Goal: Information Seeking & Learning: Learn about a topic

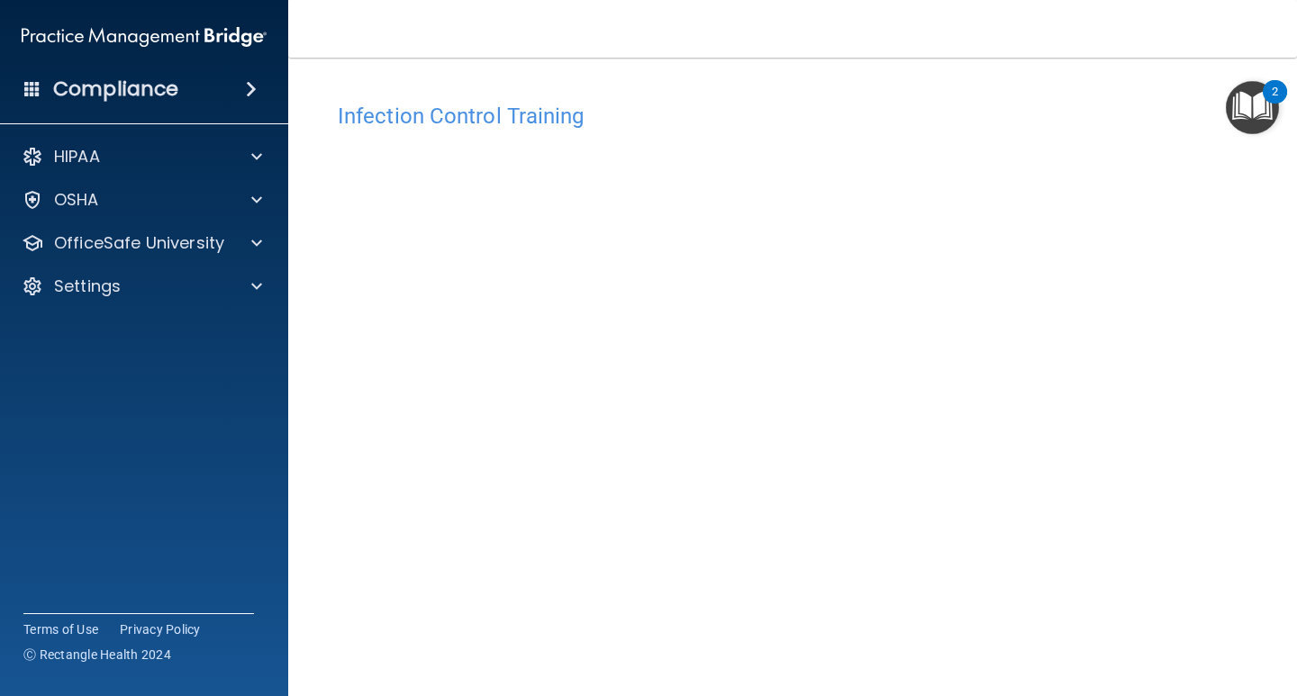
scroll to position [75, 0]
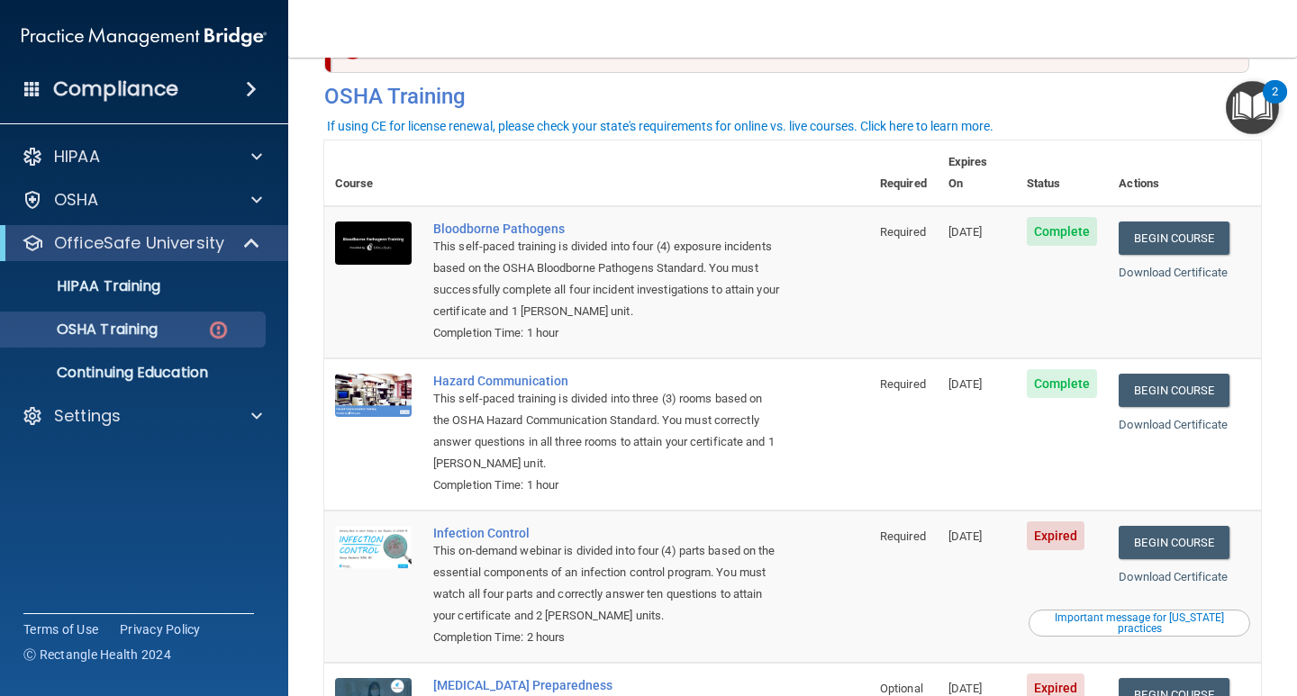
scroll to position [240, 0]
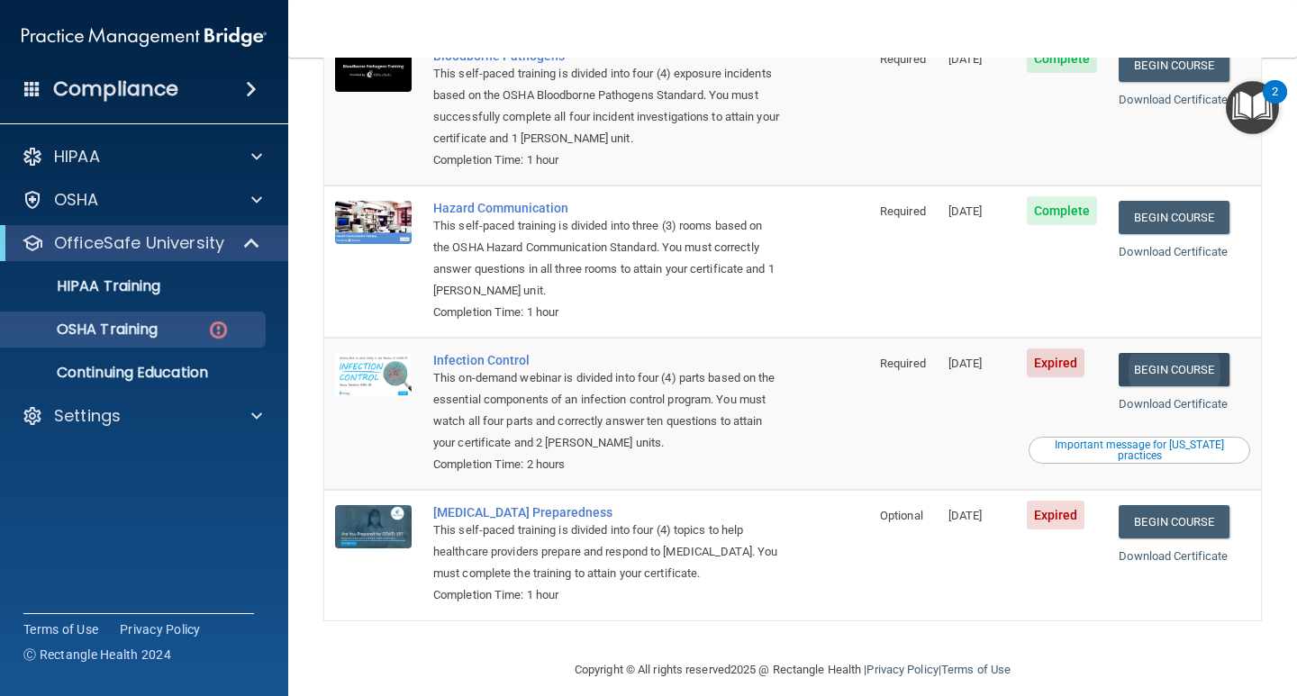
click at [1147, 356] on link "Begin Course" at bounding box center [1173, 369] width 110 height 33
click at [1164, 505] on link "Begin Course" at bounding box center [1173, 521] width 110 height 33
click at [1155, 353] on link "Begin Course" at bounding box center [1173, 369] width 110 height 33
click at [1063, 360] on td "Expired" at bounding box center [1062, 414] width 93 height 152
click at [972, 351] on td "[DATE]" at bounding box center [976, 414] width 78 height 152
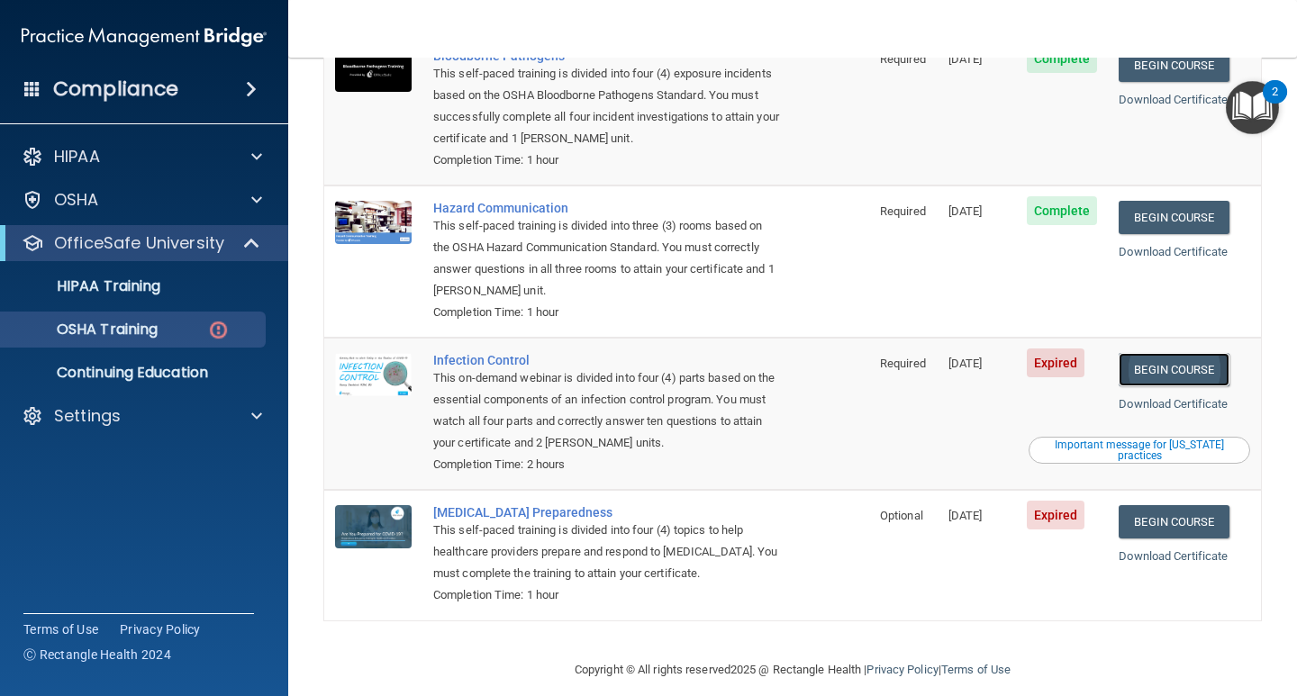
click at [1155, 353] on link "Begin Course" at bounding box center [1173, 369] width 110 height 33
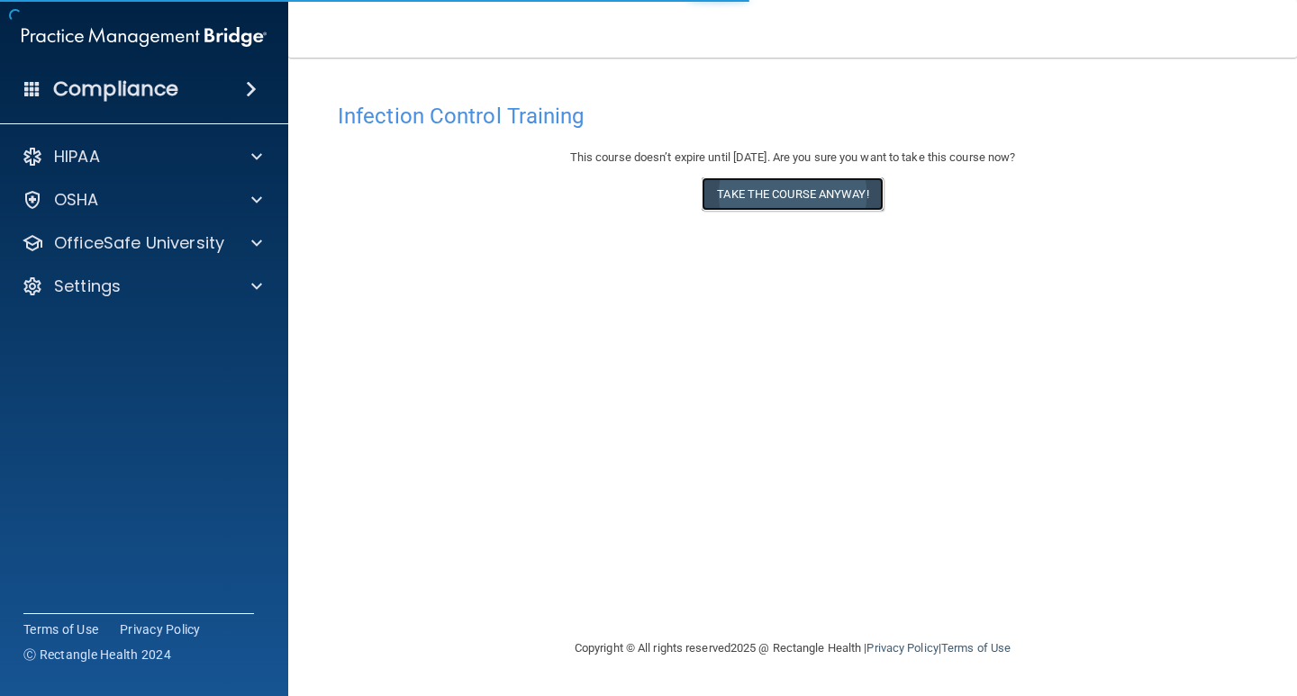
click at [778, 199] on button "Take the course anyway!" at bounding box center [791, 193] width 181 height 33
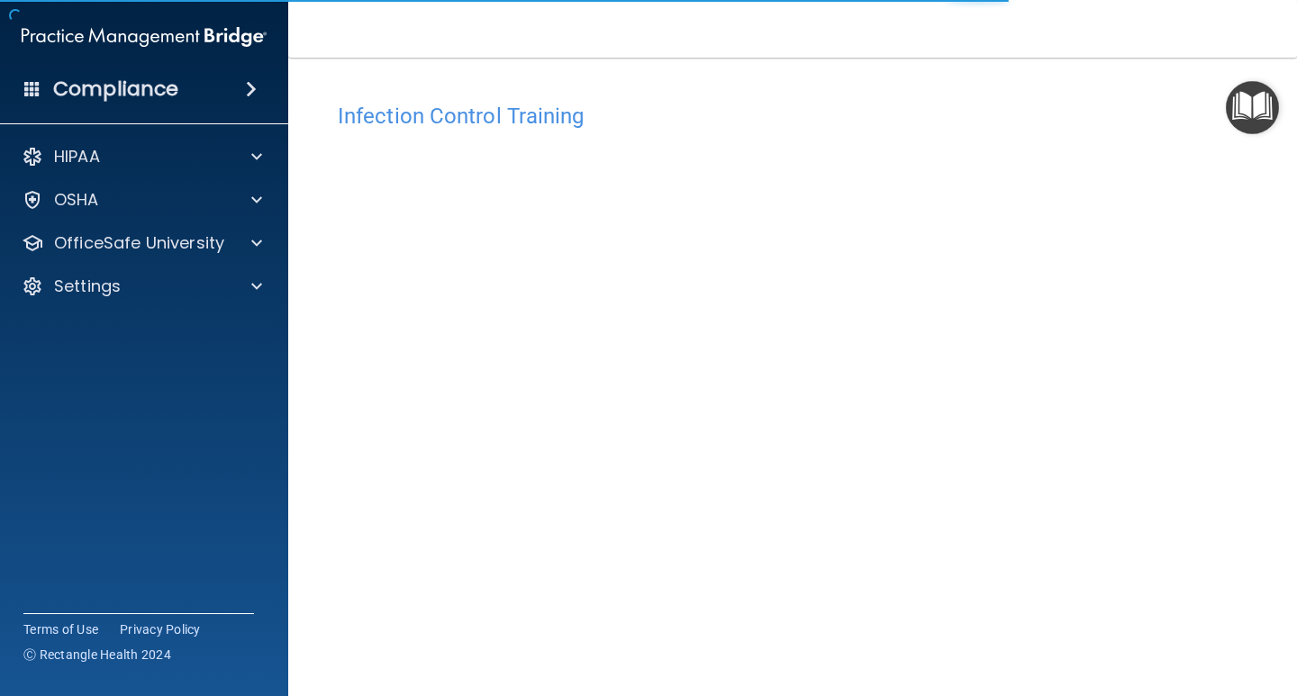
scroll to position [75, 0]
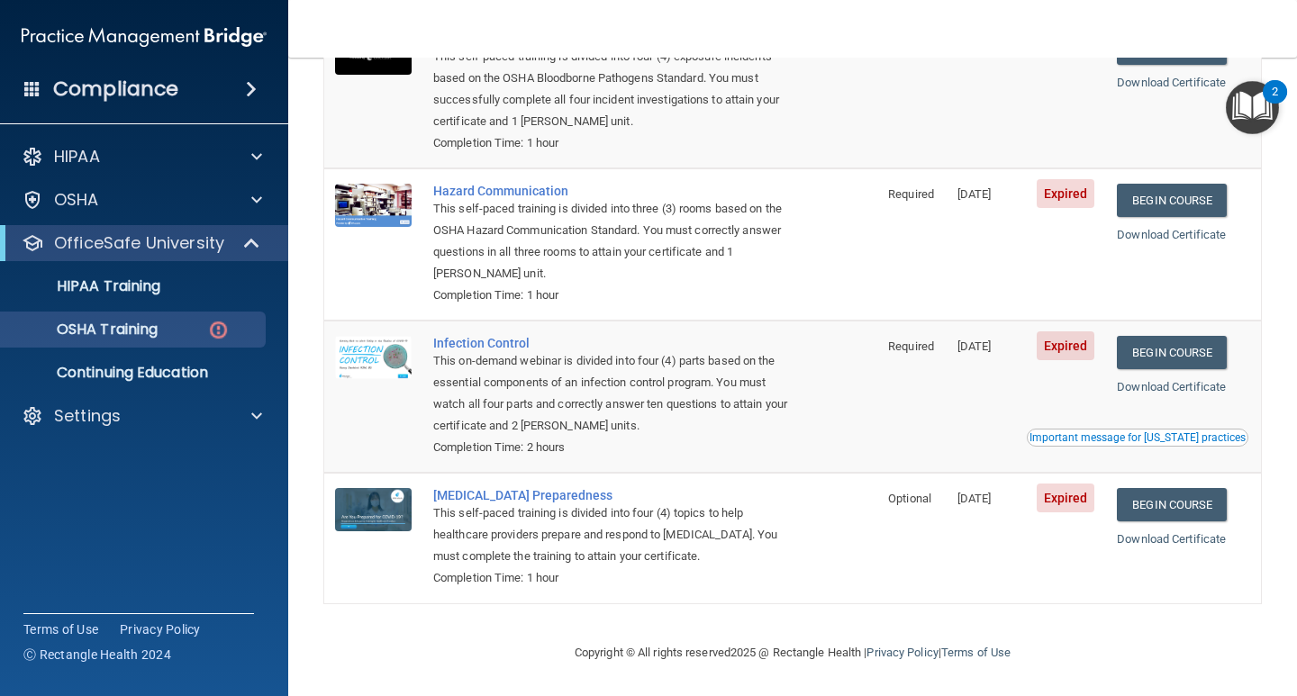
scroll to position [240, 0]
click at [216, 326] on img at bounding box center [218, 330] width 23 height 23
click at [219, 329] on img at bounding box center [218, 330] width 23 height 23
